Goal: Navigation & Orientation: Find specific page/section

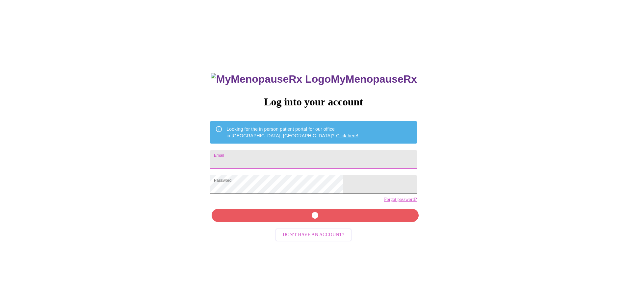
click at [299, 157] on input "Email" at bounding box center [313, 159] width 207 height 18
type input "deanna.worldtraveler@gmail.com"
click at [303, 230] on div "MyMenopauseRx Log into your account Looking for the in person patient portal fo…" at bounding box center [313, 213] width 220 height 300
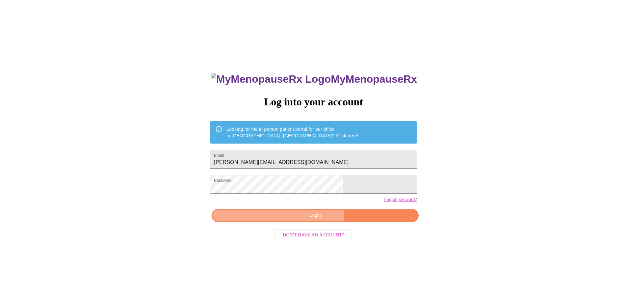
click at [303, 219] on span "Login" at bounding box center [314, 215] width 191 height 8
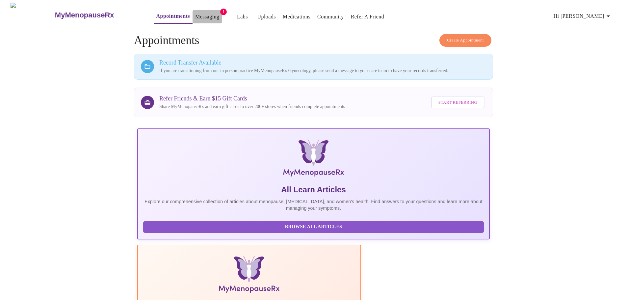
click at [195, 13] on link "Messaging" at bounding box center [207, 16] width 24 height 9
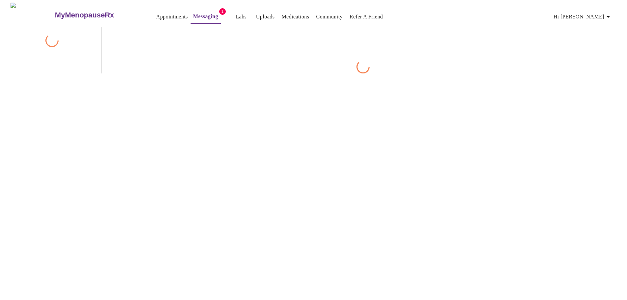
scroll to position [25, 0]
